Goal: Task Accomplishment & Management: Use online tool/utility

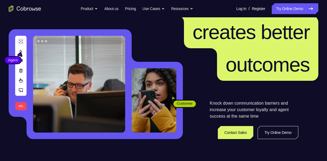
scroll to position [88, 0]
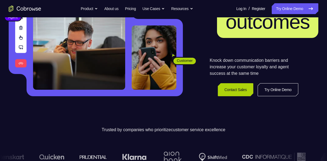
click at [239, 93] on link "Contact Sales" at bounding box center [235, 89] width 35 height 13
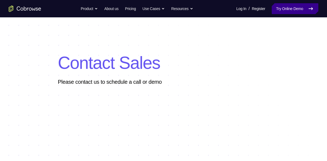
click at [298, 11] on link "Try Online Demo" at bounding box center [295, 8] width 47 height 11
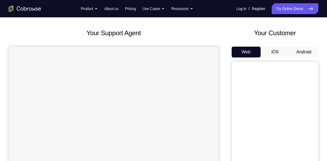
click at [302, 51] on button "Android" at bounding box center [303, 52] width 29 height 11
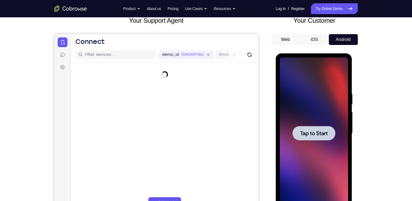
drag, startPoint x: 326, startPoint y: 5, endPoint x: 272, endPoint y: 66, distance: 81.7
click at [272, 66] on div at bounding box center [314, 132] width 87 height 167
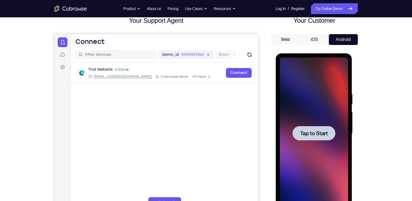
click at [311, 132] on span "Tap to Start" at bounding box center [314, 133] width 28 height 5
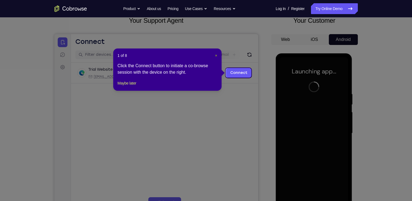
click at [216, 56] on span "×" at bounding box center [216, 55] width 2 height 4
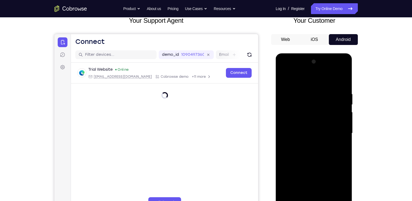
scroll to position [73, 0]
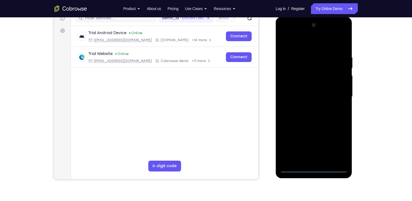
click at [315, 161] on div at bounding box center [314, 97] width 68 height 152
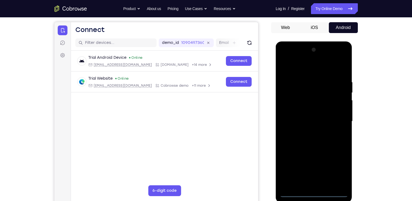
scroll to position [92, 0]
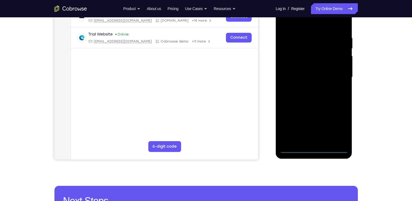
click at [314, 148] on div at bounding box center [314, 77] width 68 height 152
click at [327, 125] on div at bounding box center [314, 77] width 68 height 152
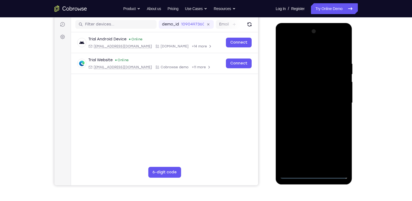
scroll to position [58, 0]
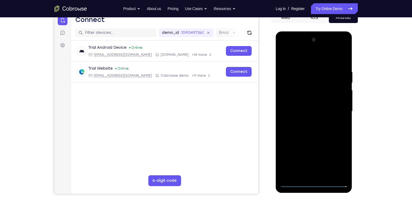
click at [305, 60] on div at bounding box center [314, 111] width 68 height 152
click at [294, 98] on div at bounding box center [314, 111] width 68 height 152
click at [312, 112] on div at bounding box center [314, 111] width 68 height 152
click at [301, 107] on div at bounding box center [314, 111] width 68 height 152
click at [300, 118] on div at bounding box center [314, 111] width 68 height 152
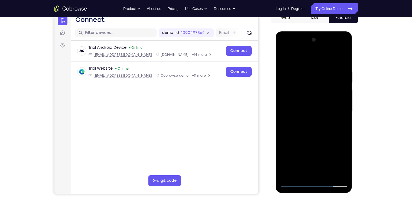
click at [327, 66] on div at bounding box center [314, 111] width 68 height 152
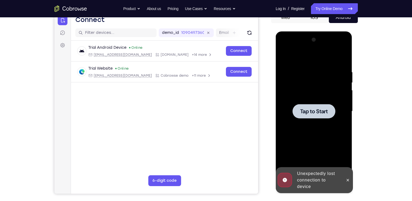
click at [322, 106] on div at bounding box center [314, 111] width 43 height 14
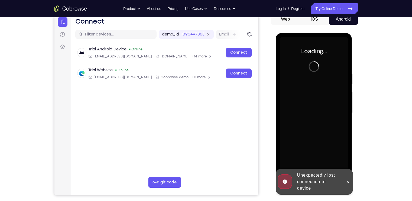
scroll to position [57, 0]
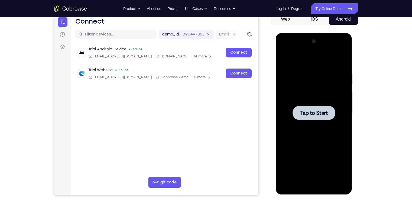
click at [318, 105] on div at bounding box center [314, 113] width 68 height 152
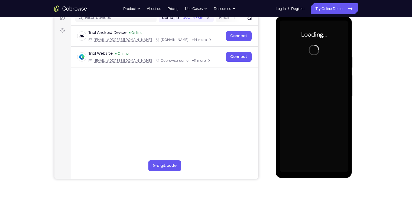
scroll to position [72, 0]
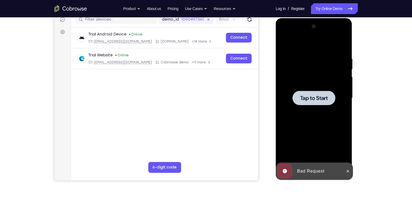
click at [310, 87] on div at bounding box center [314, 98] width 68 height 152
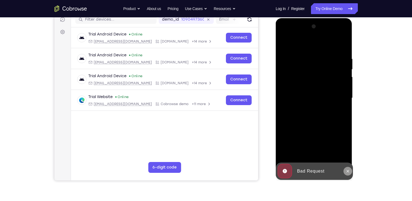
click at [327, 161] on icon at bounding box center [348, 171] width 4 height 4
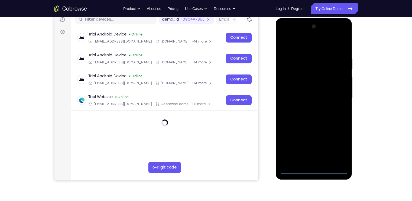
click at [313, 161] on div at bounding box center [314, 98] width 68 height 152
click at [314, 161] on div at bounding box center [314, 98] width 68 height 152
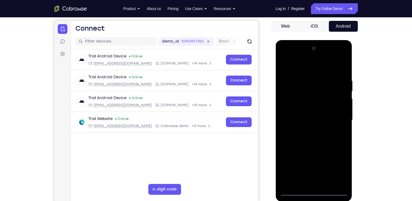
scroll to position [49, 0]
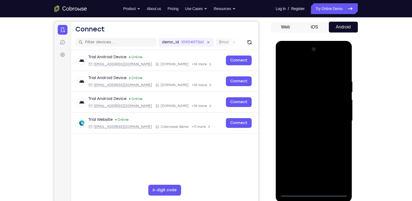
click at [327, 161] on div at bounding box center [314, 121] width 68 height 152
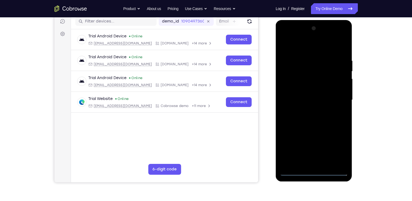
scroll to position [70, 0]
click at [302, 43] on div at bounding box center [314, 100] width 68 height 152
click at [289, 84] on div at bounding box center [314, 100] width 68 height 152
click at [302, 101] on div at bounding box center [314, 100] width 68 height 152
click at [302, 96] on div at bounding box center [314, 100] width 68 height 152
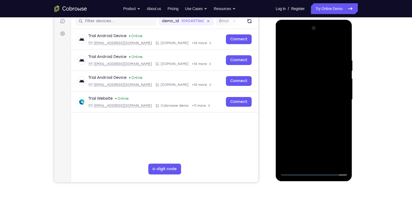
click at [304, 106] on div at bounding box center [314, 100] width 68 height 152
click at [306, 135] on div at bounding box center [314, 100] width 68 height 152
click at [327, 73] on div at bounding box center [314, 100] width 68 height 152
click at [327, 47] on div at bounding box center [314, 100] width 68 height 152
click at [283, 48] on div at bounding box center [314, 100] width 68 height 152
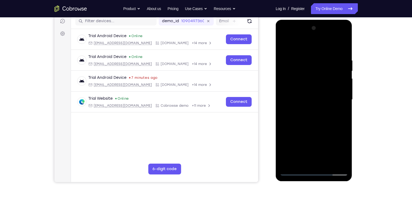
click at [308, 135] on div at bounding box center [314, 100] width 68 height 152
click at [319, 70] on div at bounding box center [314, 100] width 68 height 152
click at [316, 74] on div at bounding box center [314, 100] width 68 height 152
click at [305, 73] on div at bounding box center [314, 100] width 68 height 152
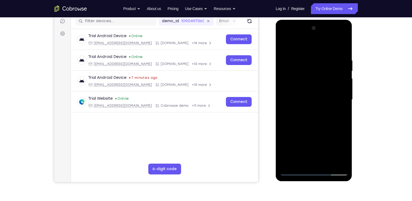
click at [319, 74] on div at bounding box center [314, 100] width 68 height 152
click at [289, 55] on div at bounding box center [314, 100] width 68 height 152
click at [285, 48] on div at bounding box center [314, 100] width 68 height 152
click at [308, 136] on div at bounding box center [314, 100] width 68 height 152
click at [319, 70] on div at bounding box center [314, 100] width 68 height 152
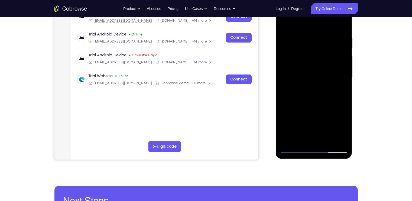
scroll to position [93, 0]
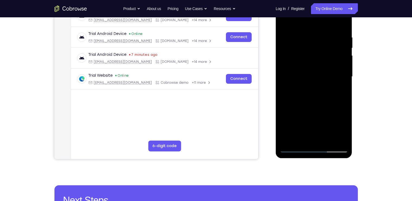
drag, startPoint x: 316, startPoint y: 113, endPoint x: 338, endPoint y: 90, distance: 31.4
drag, startPoint x: 338, startPoint y: 90, endPoint x: 342, endPoint y: 121, distance: 31.0
click at [327, 121] on div at bounding box center [314, 77] width 68 height 152
click at [327, 136] on div at bounding box center [314, 77] width 68 height 152
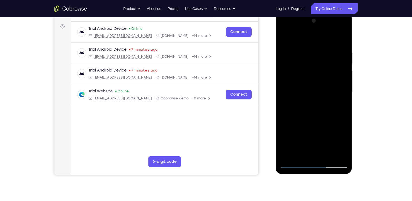
scroll to position [66, 0]
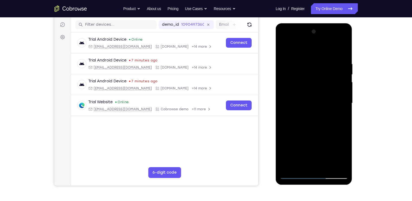
click at [308, 93] on div at bounding box center [314, 103] width 68 height 152
click at [327, 114] on div at bounding box center [314, 103] width 68 height 152
drag, startPoint x: 317, startPoint y: 109, endPoint x: 316, endPoint y: 88, distance: 20.9
click at [316, 88] on div at bounding box center [314, 103] width 68 height 152
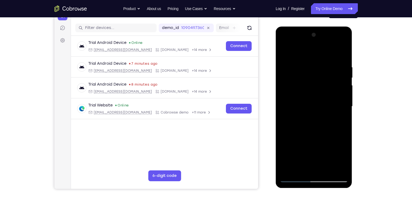
scroll to position [62, 0]
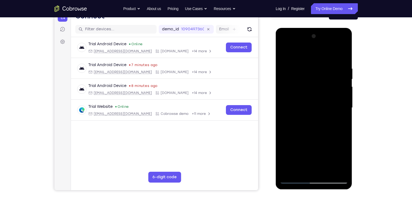
drag, startPoint x: 331, startPoint y: 103, endPoint x: 329, endPoint y: 125, distance: 22.1
click at [327, 125] on div at bounding box center [314, 108] width 68 height 152
click at [327, 51] on div at bounding box center [314, 108] width 68 height 152
click at [323, 95] on div at bounding box center [314, 108] width 68 height 152
click at [319, 50] on div at bounding box center [314, 108] width 68 height 152
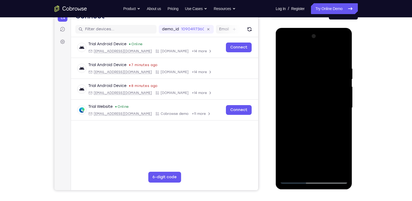
click at [327, 54] on div at bounding box center [314, 108] width 68 height 152
click at [327, 55] on div at bounding box center [314, 108] width 68 height 152
click at [295, 53] on div at bounding box center [314, 108] width 68 height 152
drag, startPoint x: 309, startPoint y: 134, endPoint x: 307, endPoint y: 101, distance: 33.6
click at [307, 101] on div at bounding box center [314, 108] width 68 height 152
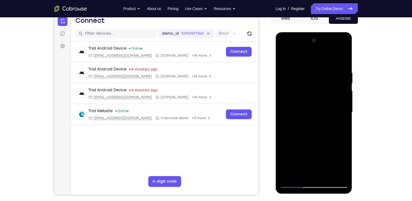
scroll to position [53, 0]
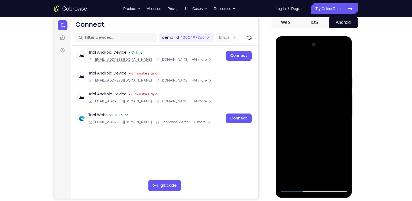
drag, startPoint x: 311, startPoint y: 130, endPoint x: 316, endPoint y: 97, distance: 33.5
drag, startPoint x: 40, startPoint y: 61, endPoint x: 365, endPoint y: 109, distance: 328.7
click at [327, 109] on div "Your Support Agent Your Customer Web iOS Android Next Steps We’d be happy to gi…" at bounding box center [206, 142] width 347 height 357
drag, startPoint x: 317, startPoint y: 123, endPoint x: 310, endPoint y: 78, distance: 45.4
click at [310, 78] on div at bounding box center [314, 116] width 68 height 152
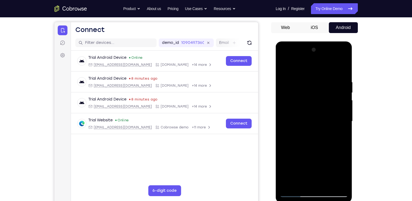
scroll to position [48, 0]
drag, startPoint x: 313, startPoint y: 108, endPoint x: 295, endPoint y: 183, distance: 76.7
click at [295, 161] on div at bounding box center [314, 122] width 68 height 152
drag, startPoint x: 326, startPoint y: 122, endPoint x: 330, endPoint y: 183, distance: 60.3
click at [327, 161] on div at bounding box center [314, 122] width 68 height 152
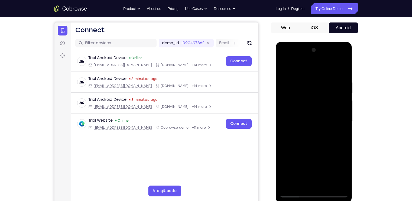
click at [327, 68] on div at bounding box center [314, 122] width 68 height 152
drag, startPoint x: 318, startPoint y: 126, endPoint x: 307, endPoint y: 91, distance: 36.3
click at [307, 91] on div at bounding box center [314, 122] width 68 height 152
drag, startPoint x: 337, startPoint y: 130, endPoint x: 327, endPoint y: 81, distance: 49.7
click at [327, 81] on div at bounding box center [314, 122] width 68 height 152
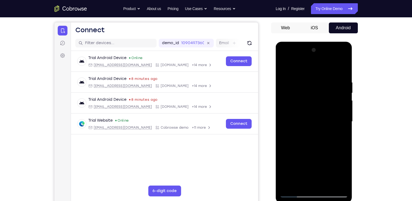
drag, startPoint x: 321, startPoint y: 144, endPoint x: 313, endPoint y: 93, distance: 52.1
click at [313, 93] on div at bounding box center [314, 122] width 68 height 152
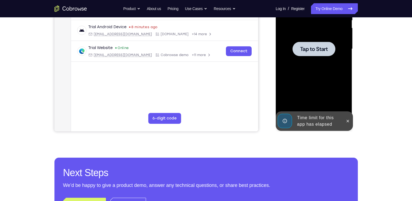
scroll to position [120, 0]
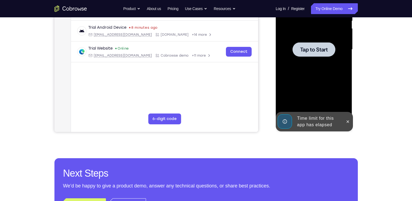
click at [302, 49] on span "Tap to Start" at bounding box center [314, 49] width 28 height 5
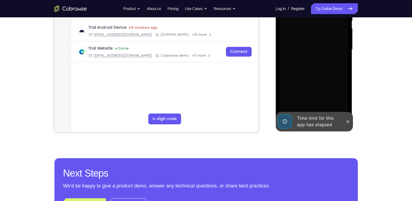
scroll to position [85, 0]
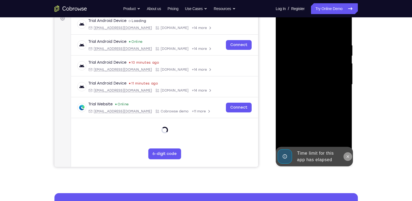
click at [327, 157] on icon at bounding box center [348, 156] width 4 height 4
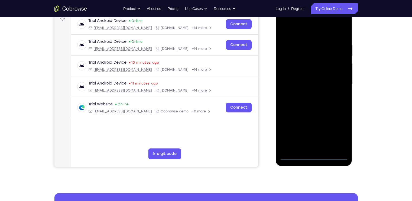
click at [313, 154] on div at bounding box center [314, 85] width 68 height 152
click at [315, 158] on div at bounding box center [314, 85] width 68 height 152
click at [327, 132] on div at bounding box center [314, 85] width 68 height 152
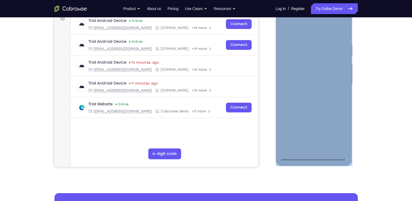
drag, startPoint x: 350, startPoint y: 86, endPoint x: 340, endPoint y: 132, distance: 47.5
click at [327, 132] on div at bounding box center [314, 85] width 77 height 161
click at [307, 28] on div at bounding box center [314, 85] width 68 height 152
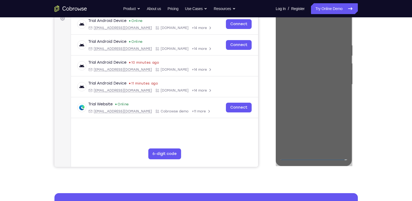
click at [327, 82] on div "Your Support Agent Your Customer Web iOS Android Next Steps We’d be happy to gi…" at bounding box center [206, 110] width 347 height 357
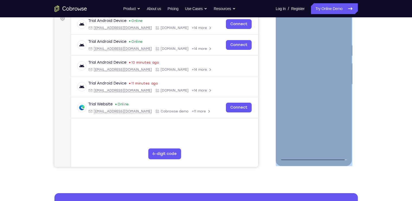
click at [327, 85] on div at bounding box center [314, 85] width 68 height 152
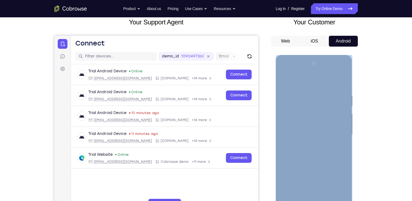
click at [317, 144] on div at bounding box center [314, 135] width 68 height 152
click at [284, 78] on div at bounding box center [314, 135] width 68 height 152
click at [307, 145] on div at bounding box center [314, 135] width 68 height 152
click at [308, 124] on div at bounding box center [314, 135] width 68 height 152
click at [309, 131] on div at bounding box center [314, 135] width 68 height 152
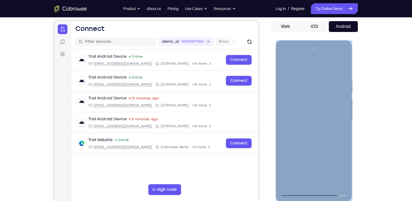
scroll to position [51, 0]
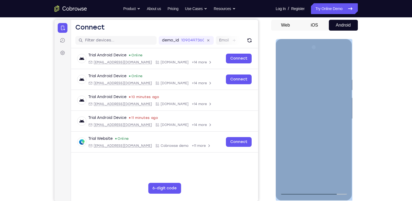
click at [295, 110] on div at bounding box center [314, 119] width 68 height 152
click at [295, 98] on div at bounding box center [314, 119] width 68 height 152
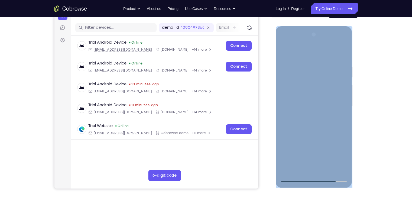
click at [319, 139] on div at bounding box center [314, 106] width 68 height 152
click at [321, 129] on div at bounding box center [314, 106] width 68 height 152
click at [318, 132] on div at bounding box center [314, 106] width 68 height 152
click at [312, 143] on div at bounding box center [314, 106] width 68 height 152
click at [327, 144] on div at bounding box center [314, 106] width 68 height 152
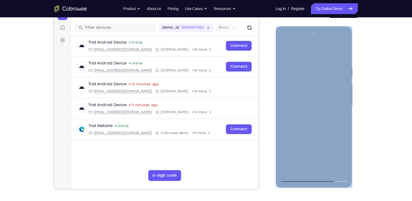
click at [300, 142] on div at bounding box center [314, 106] width 68 height 152
click at [327, 156] on div at bounding box center [314, 106] width 68 height 152
click at [318, 129] on div at bounding box center [314, 106] width 68 height 152
click at [311, 128] on div at bounding box center [314, 106] width 68 height 152
click at [307, 118] on div at bounding box center [314, 106] width 68 height 152
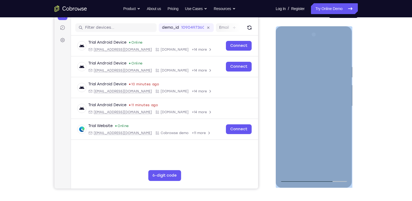
click at [317, 119] on div at bounding box center [314, 106] width 68 height 152
click at [324, 140] on div at bounding box center [314, 106] width 68 height 152
click at [305, 140] on div at bounding box center [314, 106] width 68 height 152
click at [323, 153] on div at bounding box center [314, 106] width 68 height 152
click at [311, 141] on div at bounding box center [314, 106] width 68 height 152
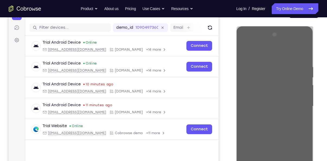
drag, startPoint x: 352, startPoint y: 6, endPoint x: 321, endPoint y: 49, distance: 52.7
click at [321, 49] on div "Your Support Agent Your Customer Web iOS Android Next Steps We’d be happy to gi…" at bounding box center [163, 132] width 327 height 357
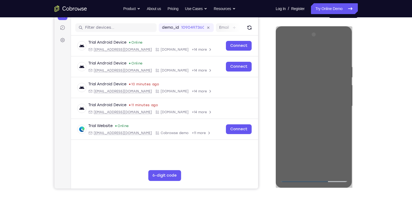
drag, startPoint x: 309, startPoint y: 2, endPoint x: 402, endPoint y: 58, distance: 109.0
click at [327, 58] on div "Your Support Agent Your Customer Web iOS Android Next Steps We’d be happy to gi…" at bounding box center [206, 132] width 412 height 357
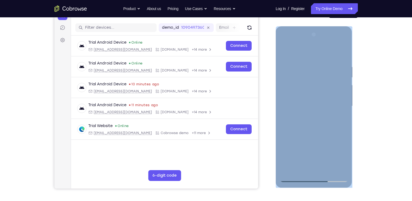
click at [298, 104] on div at bounding box center [314, 106] width 68 height 152
click at [326, 123] on div at bounding box center [314, 106] width 68 height 152
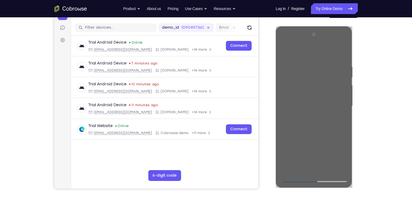
click at [327, 111] on div "Your Support Agent Your Customer Web iOS Android Next Steps We’d be happy to gi…" at bounding box center [206, 132] width 347 height 357
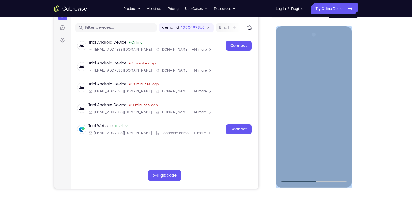
click at [320, 124] on div at bounding box center [314, 106] width 68 height 152
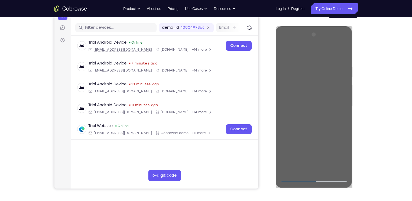
click at [327, 120] on div "Your Support Agent Your Customer Web iOS Android Next Steps We’d be happy to gi…" at bounding box center [206, 132] width 412 height 357
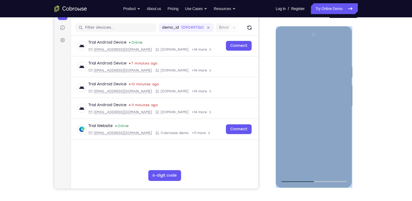
click at [327, 56] on div at bounding box center [314, 106] width 68 height 152
click at [327, 52] on div at bounding box center [314, 106] width 68 height 152
click at [284, 51] on div at bounding box center [314, 106] width 68 height 152
click at [327, 161] on div at bounding box center [314, 106] width 68 height 152
click at [326, 161] on div at bounding box center [314, 106] width 68 height 152
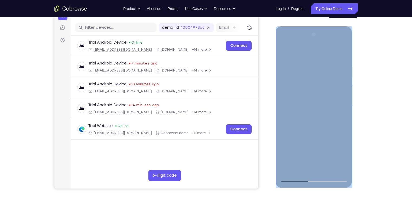
click at [326, 161] on div at bounding box center [314, 106] width 68 height 152
drag, startPoint x: 326, startPoint y: 169, endPoint x: 309, endPoint y: 134, distance: 39.0
click at [309, 134] on div at bounding box center [314, 106] width 68 height 152
click at [327, 93] on div at bounding box center [314, 106] width 68 height 152
click at [298, 74] on div at bounding box center [314, 106] width 68 height 152
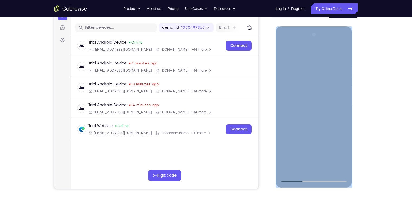
click at [283, 52] on div at bounding box center [314, 106] width 68 height 152
click at [287, 51] on div at bounding box center [314, 106] width 68 height 152
click at [286, 52] on div at bounding box center [314, 106] width 68 height 152
click at [306, 62] on div at bounding box center [314, 106] width 68 height 152
click at [327, 106] on div at bounding box center [314, 106] width 68 height 152
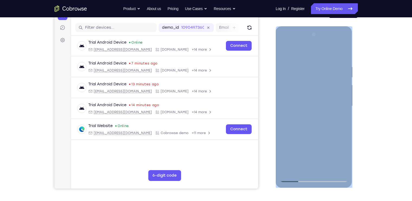
click at [327, 161] on div at bounding box center [314, 106] width 68 height 152
click at [327, 121] on div at bounding box center [314, 106] width 68 height 152
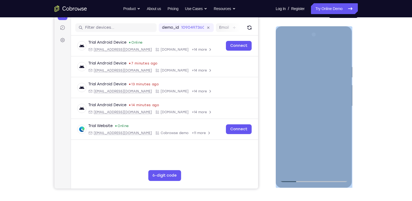
click at [327, 121] on div at bounding box center [314, 106] width 68 height 152
click at [327, 120] on div at bounding box center [314, 106] width 68 height 152
click at [327, 121] on div at bounding box center [314, 106] width 68 height 152
drag, startPoint x: 345, startPoint y: 82, endPoint x: 279, endPoint y: 78, distance: 66.0
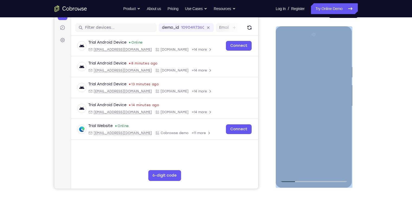
drag, startPoint x: 279, startPoint y: 78, endPoint x: 331, endPoint y: 68, distance: 53.0
click at [327, 68] on div at bounding box center [314, 106] width 68 height 152
click at [324, 82] on div at bounding box center [314, 106] width 68 height 152
click at [327, 96] on div at bounding box center [314, 106] width 68 height 152
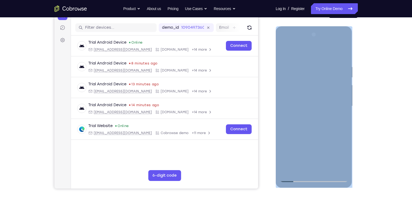
click at [327, 96] on div at bounding box center [314, 106] width 68 height 152
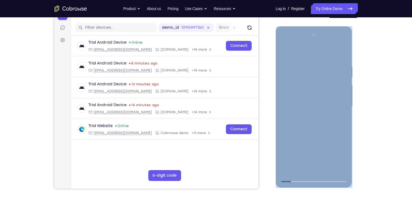
click at [327, 96] on div at bounding box center [314, 106] width 68 height 152
click at [327, 92] on div at bounding box center [314, 106] width 68 height 152
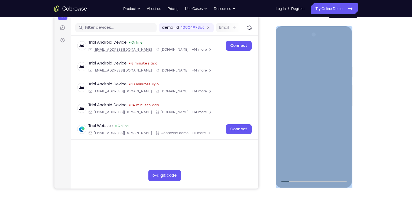
click at [327, 92] on div at bounding box center [314, 106] width 68 height 152
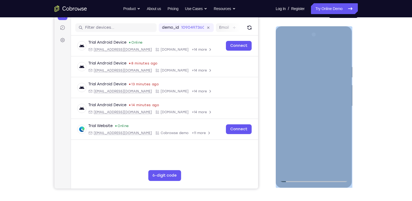
click at [327, 82] on div at bounding box center [314, 106] width 68 height 152
click at [327, 52] on div at bounding box center [314, 106] width 68 height 152
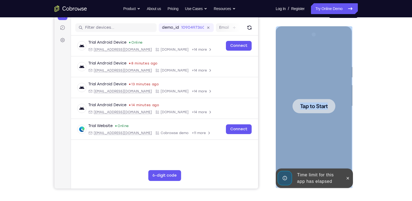
click at [297, 96] on div at bounding box center [314, 106] width 68 height 152
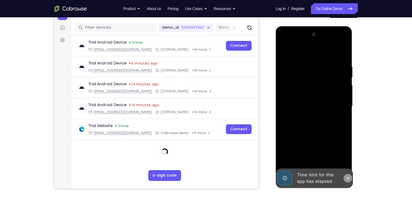
click at [327, 161] on icon at bounding box center [348, 178] width 4 height 4
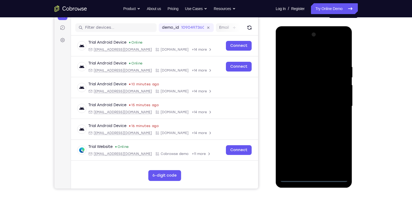
click at [327, 161] on div at bounding box center [314, 106] width 68 height 152
click at [316, 161] on div at bounding box center [314, 106] width 68 height 152
click at [327, 157] on div at bounding box center [314, 106] width 68 height 152
click at [299, 55] on div at bounding box center [314, 106] width 68 height 152
click at [293, 91] on div at bounding box center [314, 106] width 68 height 152
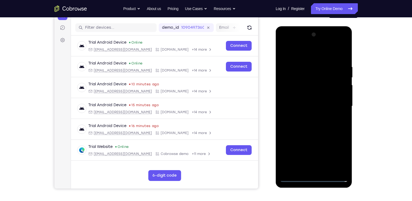
click at [299, 110] on div at bounding box center [314, 106] width 68 height 152
drag, startPoint x: 299, startPoint y: 103, endPoint x: 290, endPoint y: 103, distance: 8.9
click at [290, 103] on div at bounding box center [314, 106] width 68 height 152
click at [299, 115] on div at bounding box center [314, 106] width 68 height 152
click at [327, 53] on div at bounding box center [314, 106] width 68 height 152
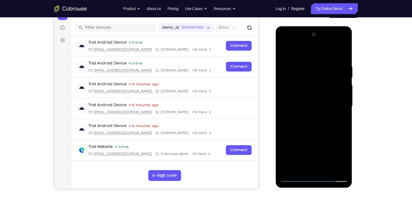
click at [315, 132] on div at bounding box center [314, 106] width 68 height 152
click at [313, 91] on div at bounding box center [314, 106] width 68 height 152
drag, startPoint x: 316, startPoint y: 160, endPoint x: 316, endPoint y: 126, distance: 33.6
click at [316, 126] on div at bounding box center [314, 106] width 68 height 152
click at [308, 161] on div at bounding box center [314, 106] width 68 height 152
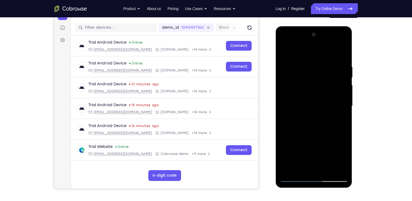
click at [300, 95] on div at bounding box center [314, 106] width 68 height 152
click at [308, 117] on div at bounding box center [314, 106] width 68 height 152
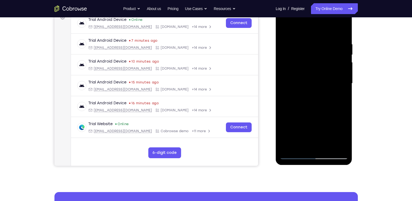
scroll to position [50, 0]
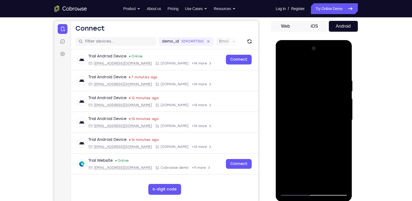
click at [293, 66] on div at bounding box center [314, 120] width 68 height 152
click at [327, 79] on div at bounding box center [314, 120] width 68 height 152
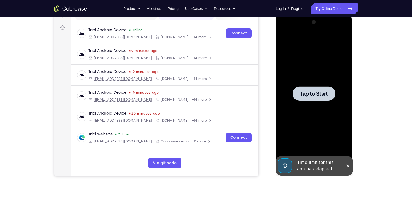
scroll to position [89, 0]
